Goal: Navigation & Orientation: Find specific page/section

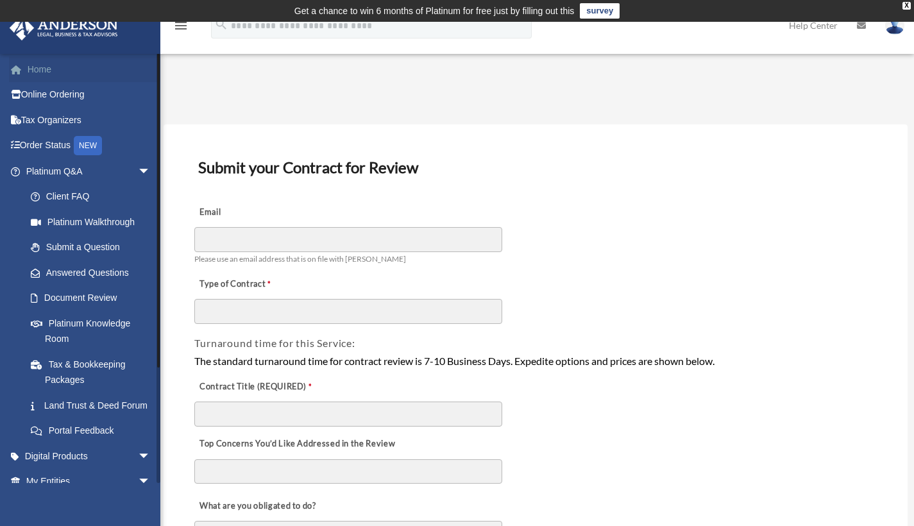
scroll to position [146, 0]
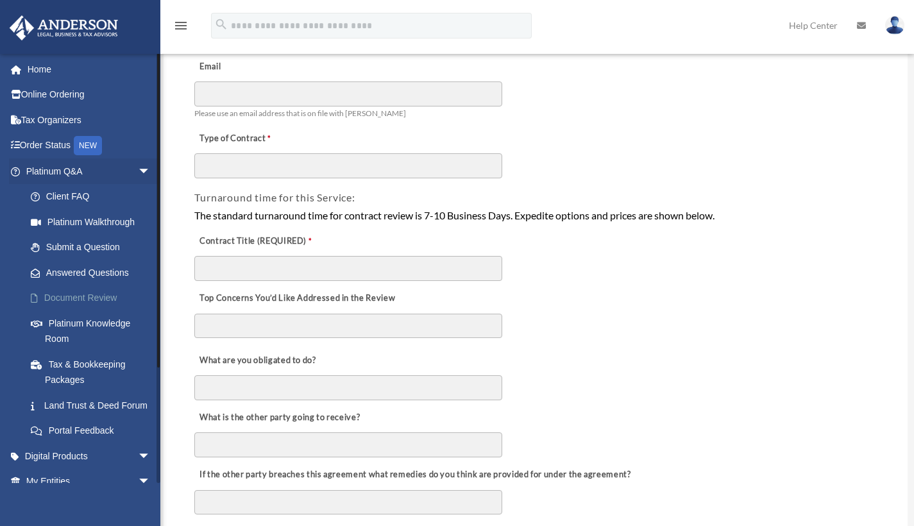
click at [101, 298] on link "Document Review" at bounding box center [94, 299] width 152 height 26
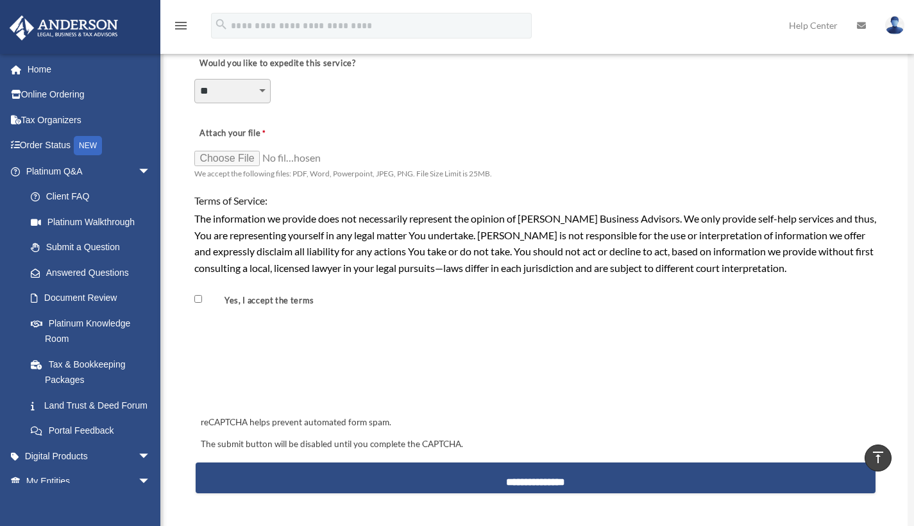
scroll to position [907, 0]
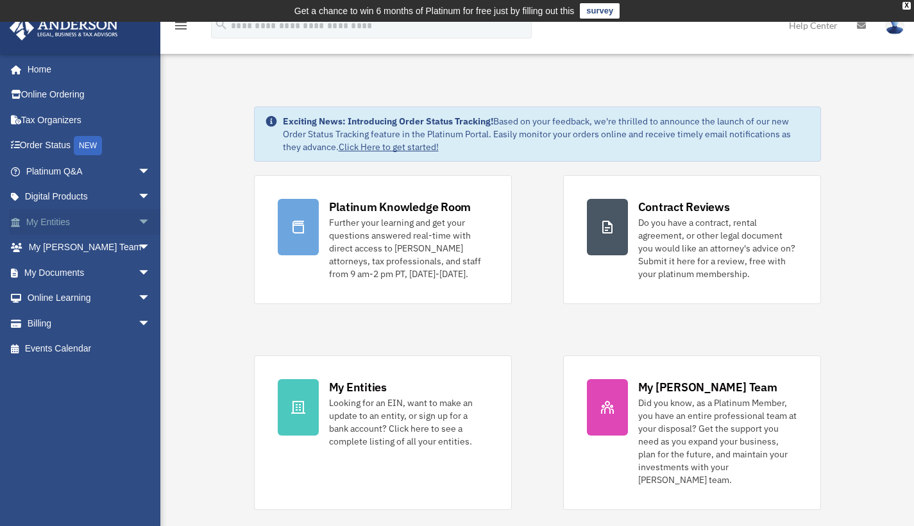
click at [138, 218] on span "arrow_drop_down" at bounding box center [151, 222] width 26 height 26
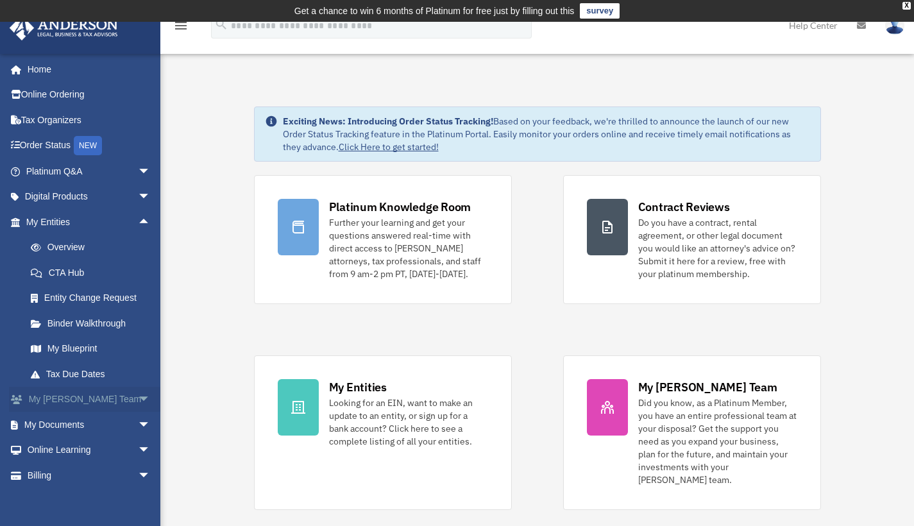
click at [138, 396] on span "arrow_drop_down" at bounding box center [151, 400] width 26 height 26
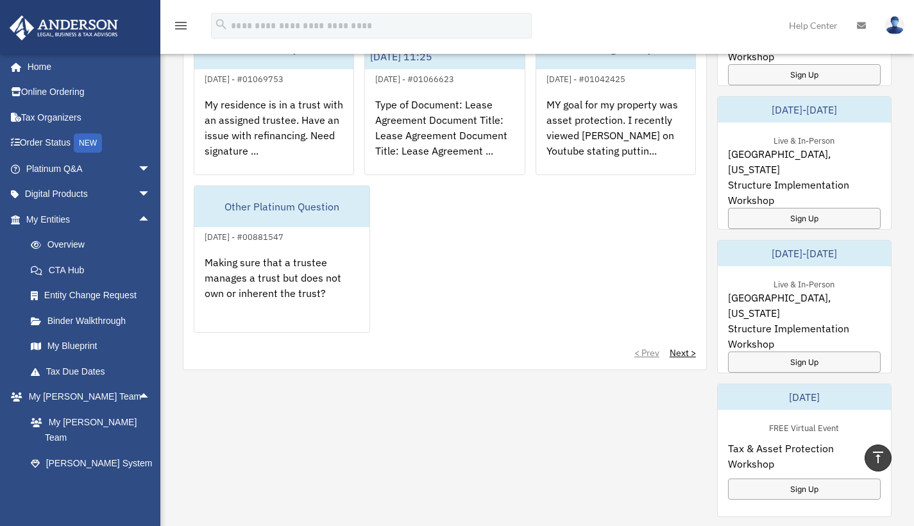
scroll to position [630, 0]
